Goal: Information Seeking & Learning: Learn about a topic

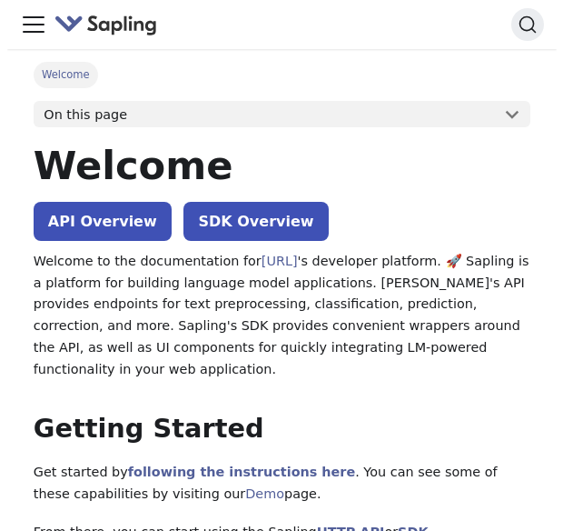
scroll to position [818, 0]
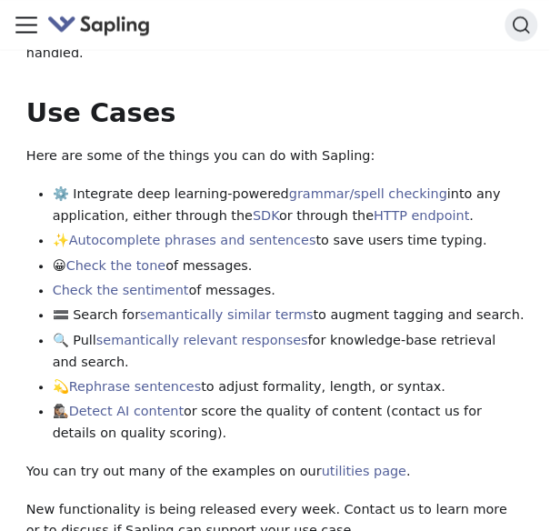
click at [16, 30] on icon "Toggle navigation bar" at bounding box center [26, 24] width 27 height 27
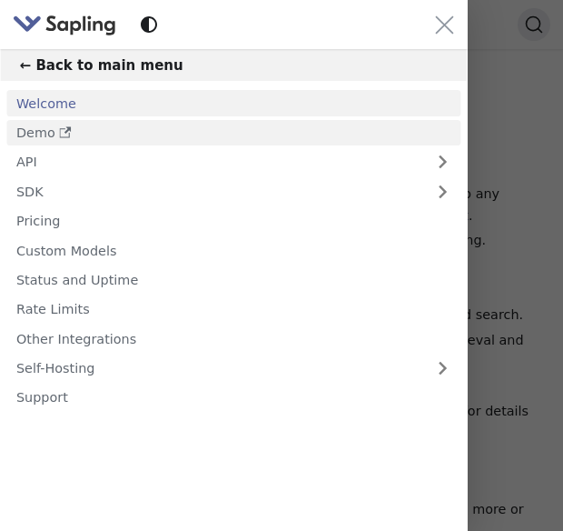
click at [42, 135] on link "Demo" at bounding box center [233, 133] width 454 height 26
